Goal: Information Seeking & Learning: Learn about a topic

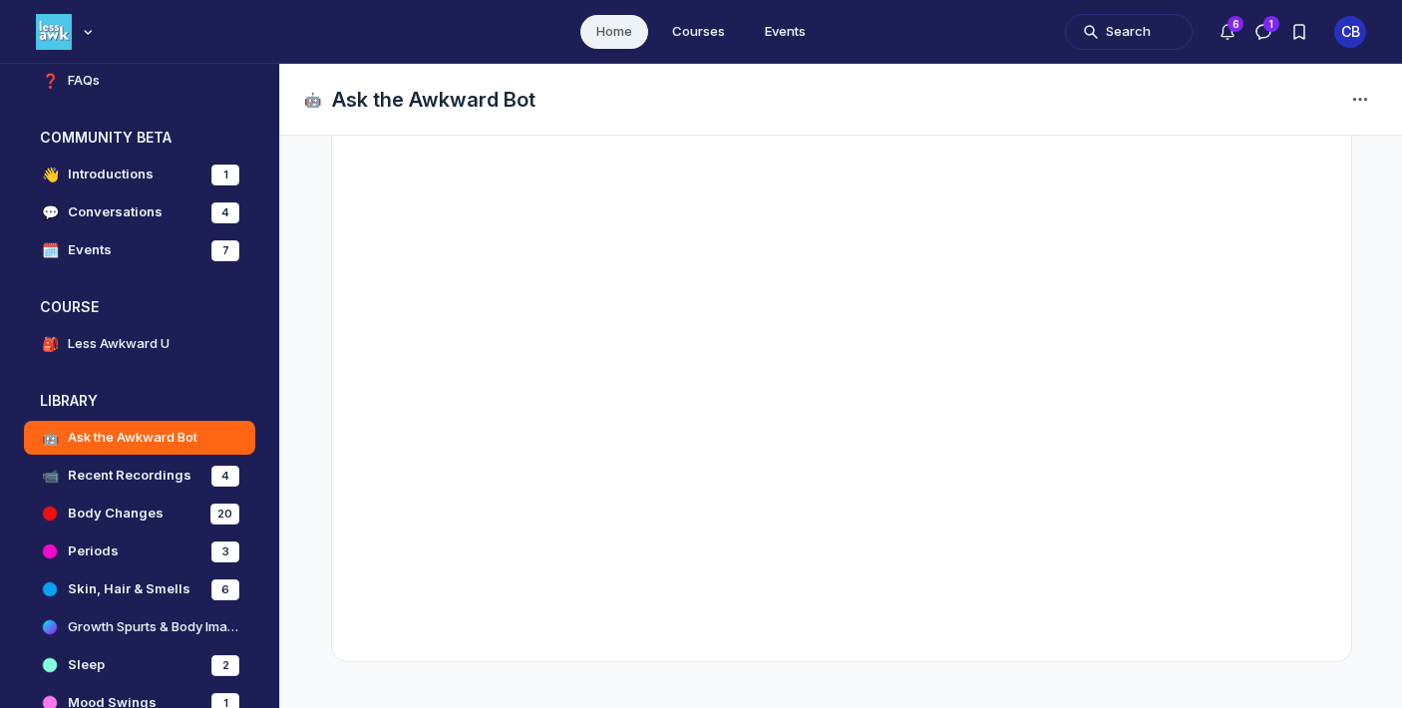
scroll to position [427, 0]
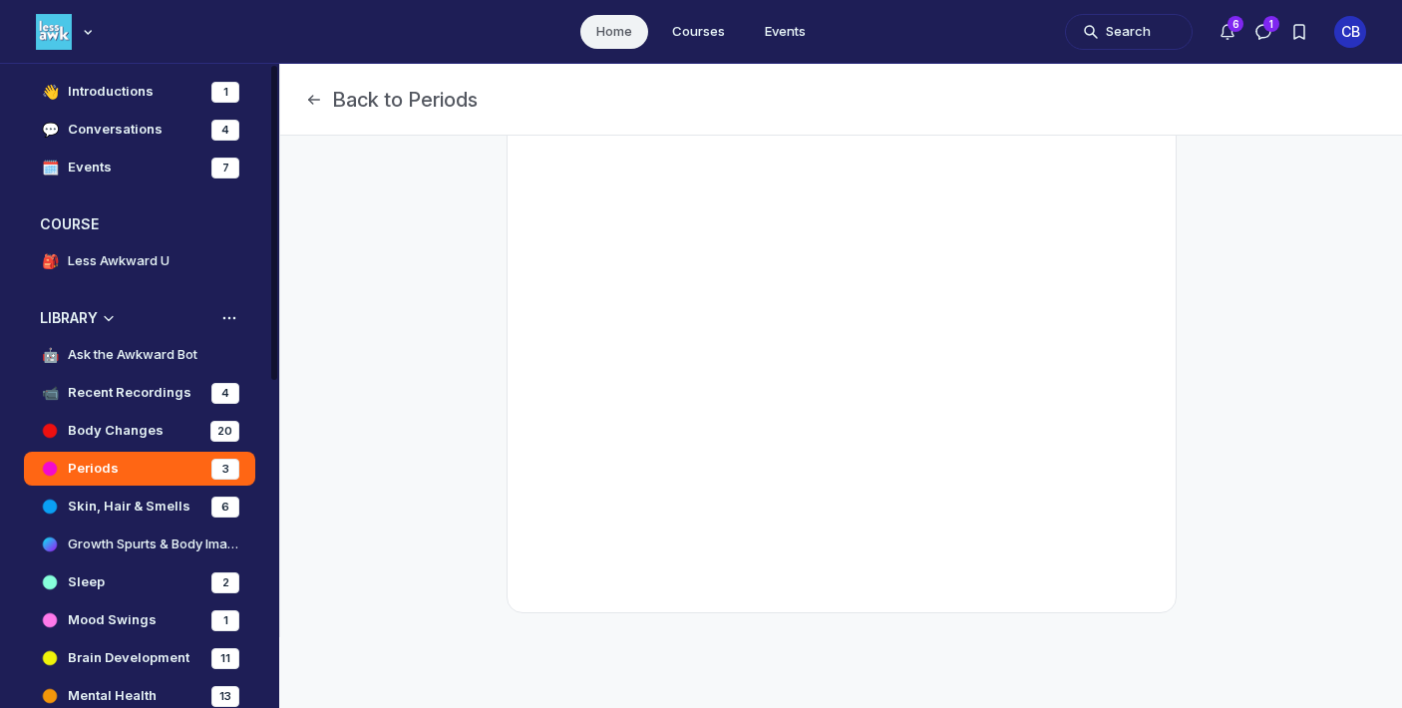
scroll to position [299, 0]
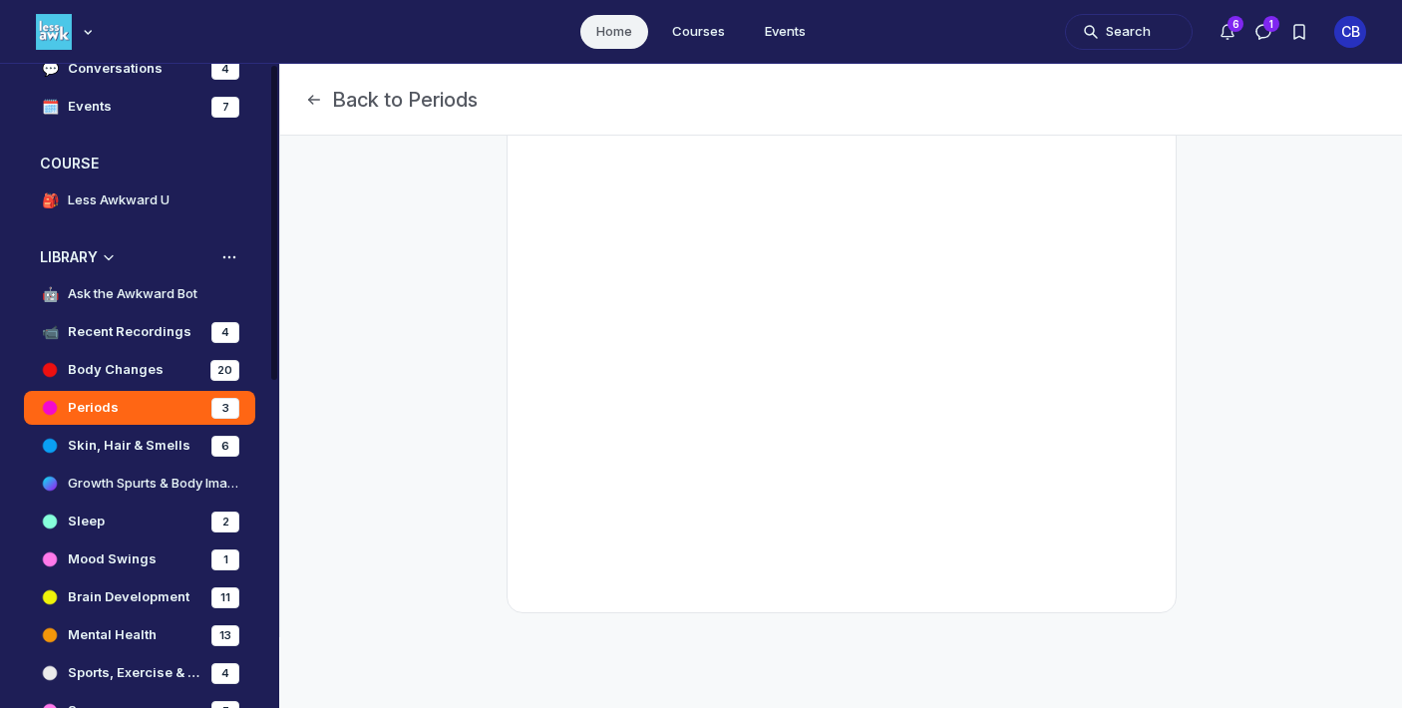
click at [151, 403] on link "Periods 3" at bounding box center [139, 408] width 231 height 34
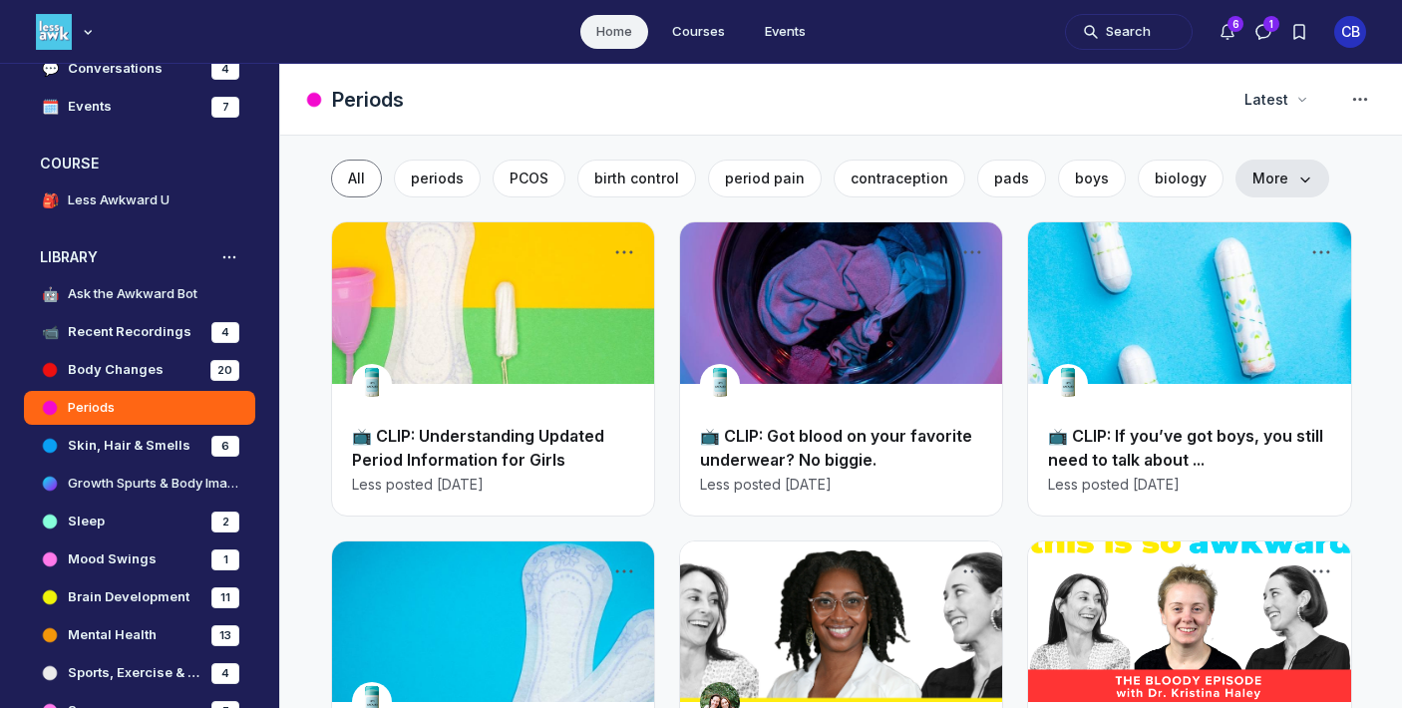
click at [1253, 180] on span "More" at bounding box center [1283, 179] width 60 height 20
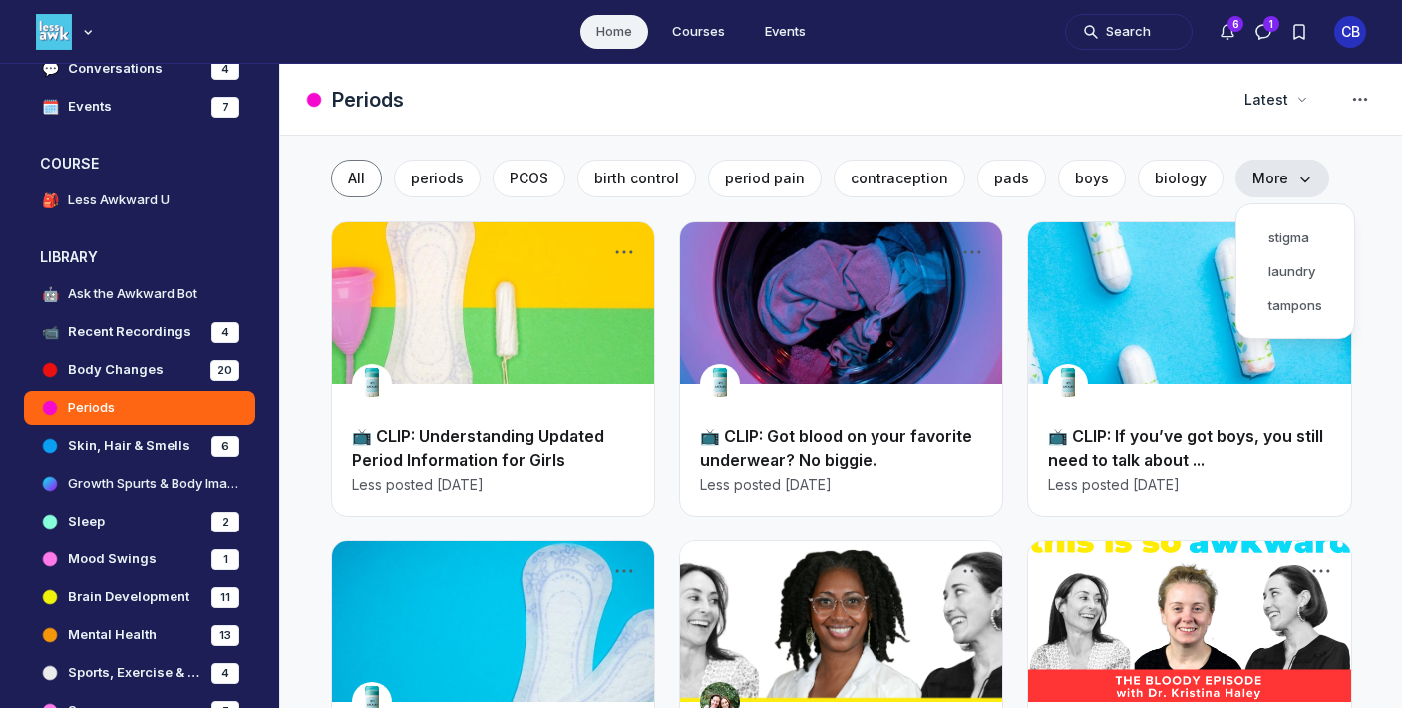
click at [1343, 186] on div "All periods PCOS birth control period pain contraception pads boys biology More…" at bounding box center [841, 179] width 1021 height 38
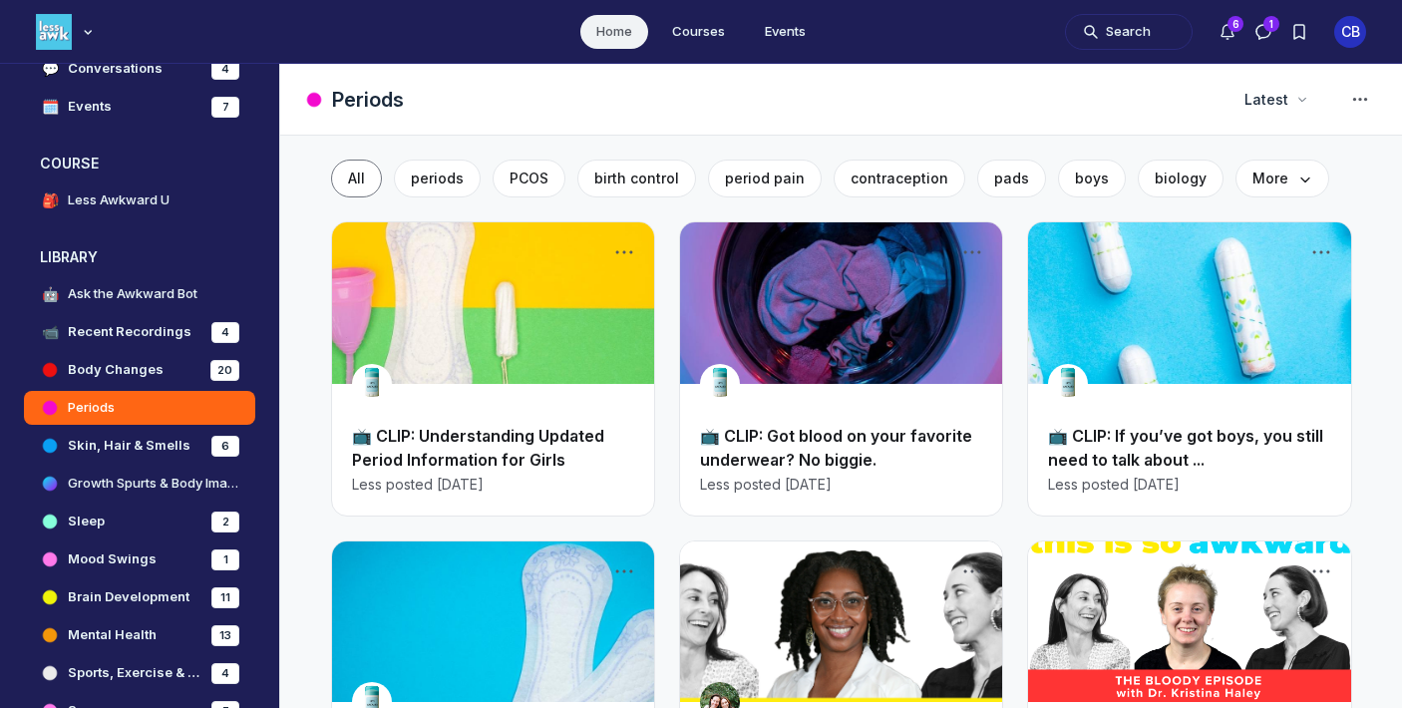
click at [436, 409] on div "📺 CLIP: Understanding Updated Period Information for Girls Less posted [DATE]" at bounding box center [493, 460] width 322 height 112
click at [464, 448] on h2 "📺 CLIP: Understanding Updated Period Information for Girls" at bounding box center [493, 448] width 282 height 48
click at [484, 358] on link "Main Content" at bounding box center [493, 303] width 322 height 162
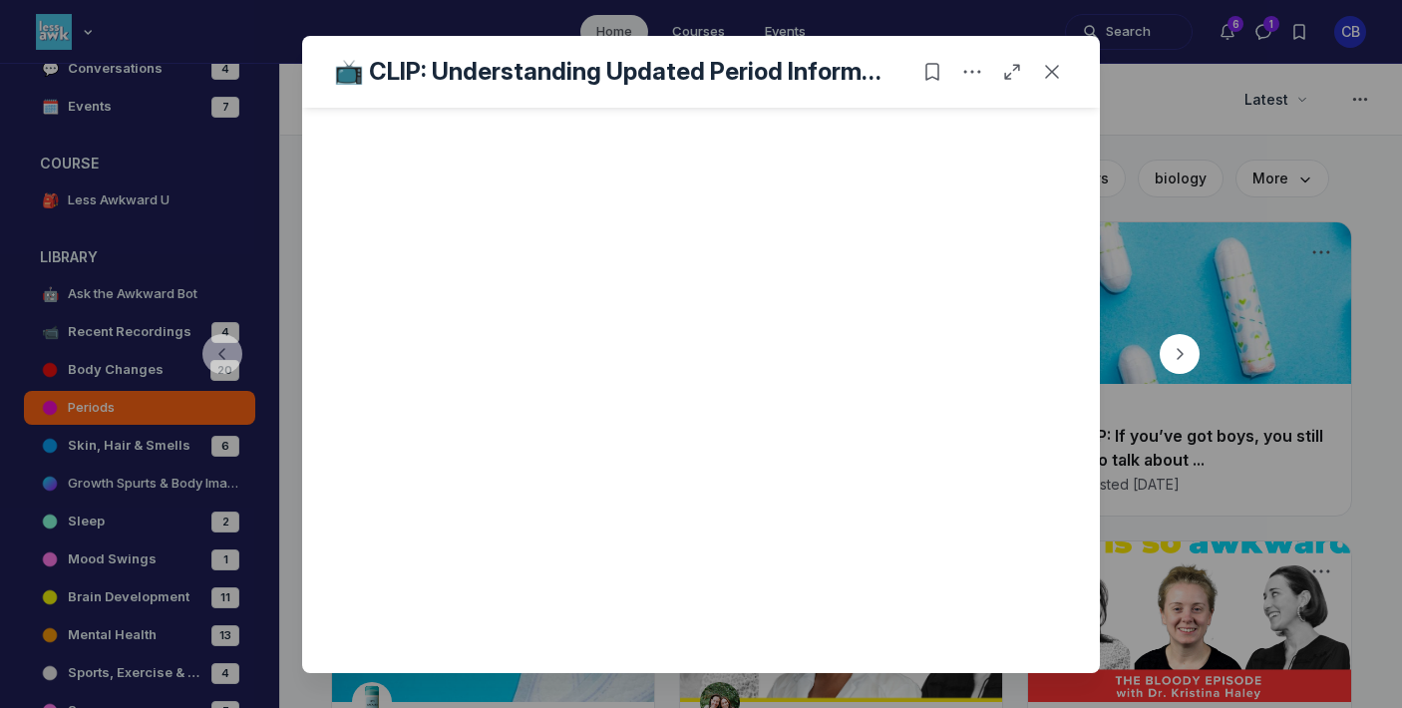
scroll to position [527, 0]
click at [1052, 78] on icon "Close post" at bounding box center [1052, 72] width 20 height 20
